Goal: Task Accomplishment & Management: Complete application form

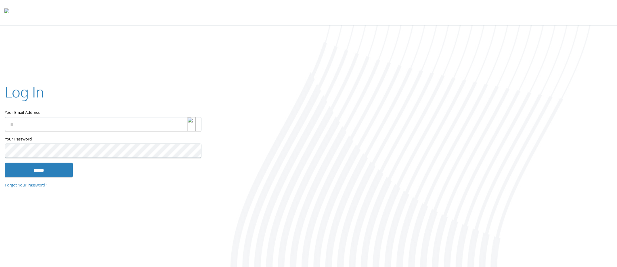
click at [192, 124] on img at bounding box center [191, 124] width 8 height 14
type input "**********"
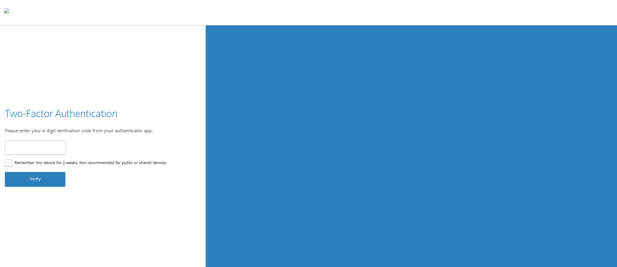
type input "******"
